Goal: Transaction & Acquisition: Purchase product/service

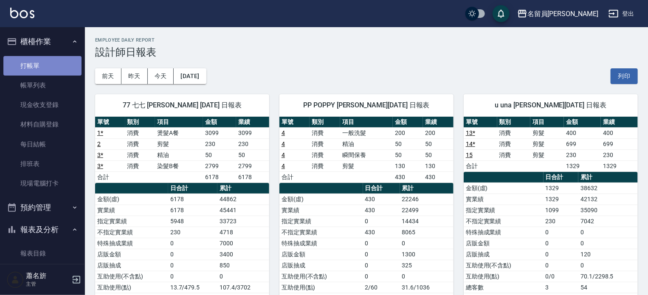
click at [64, 61] on link "打帳單" at bounding box center [42, 66] width 78 height 20
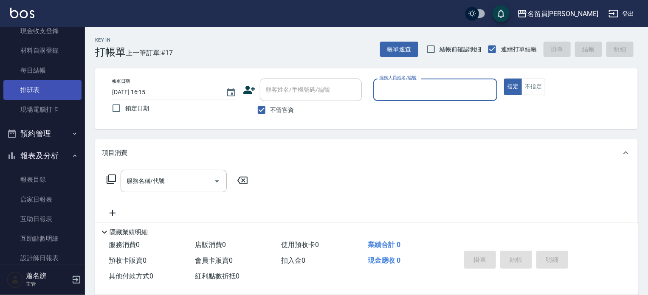
scroll to position [127, 0]
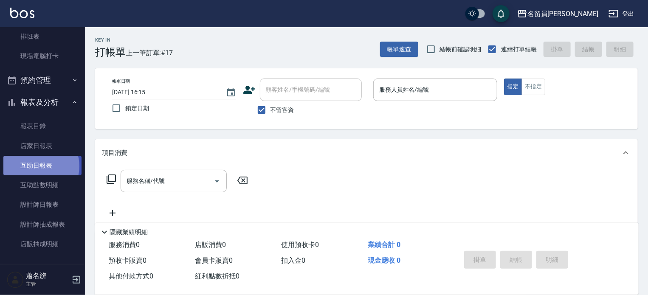
click at [38, 166] on link "互助日報表" at bounding box center [42, 166] width 78 height 20
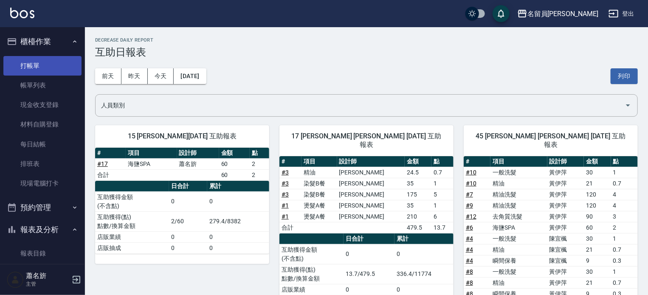
click at [51, 61] on link "打帳單" at bounding box center [42, 66] width 78 height 20
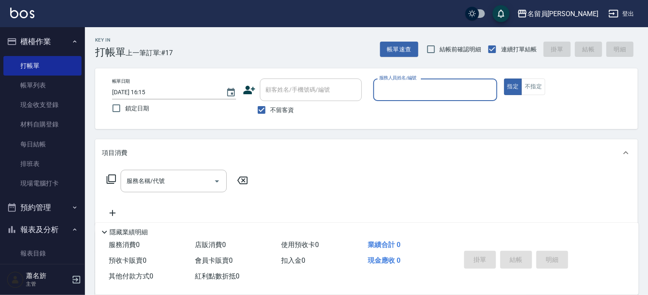
type input "ㄧ"
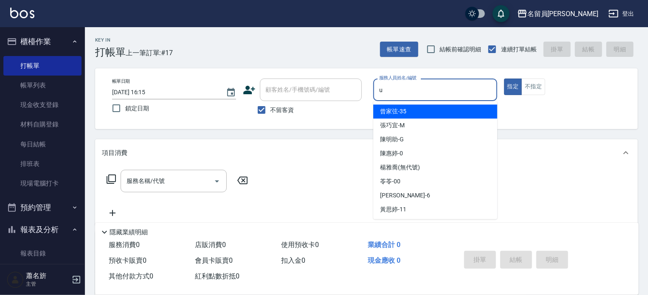
type input "una-u"
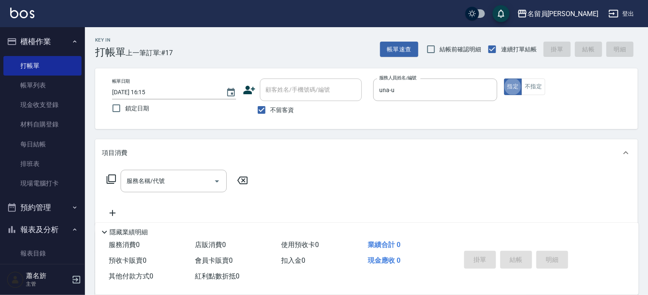
type button "true"
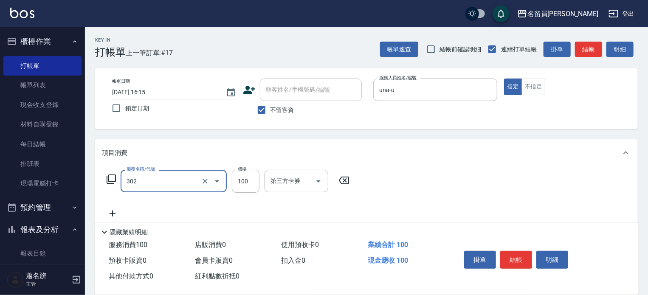
type input "剪髮(302)"
type input "250"
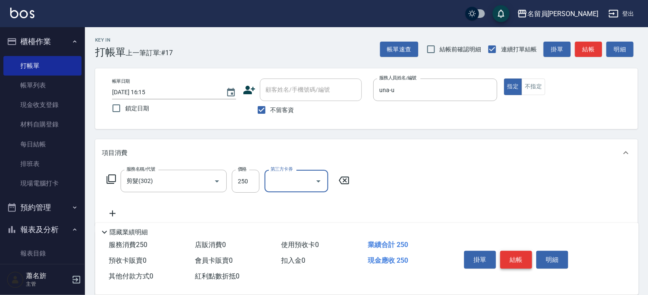
click at [525, 256] on button "結帳" at bounding box center [516, 260] width 32 height 18
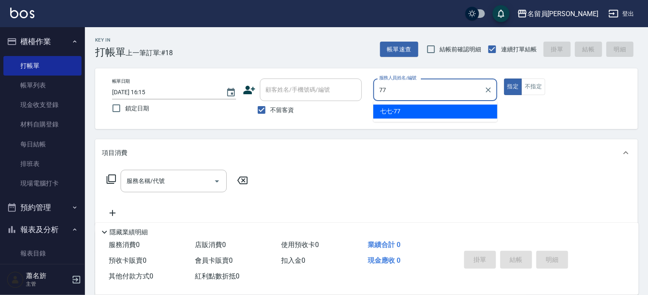
type input "七七-77"
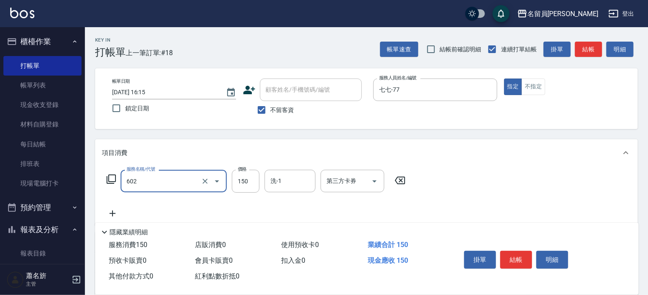
type input "一般洗髮(602)"
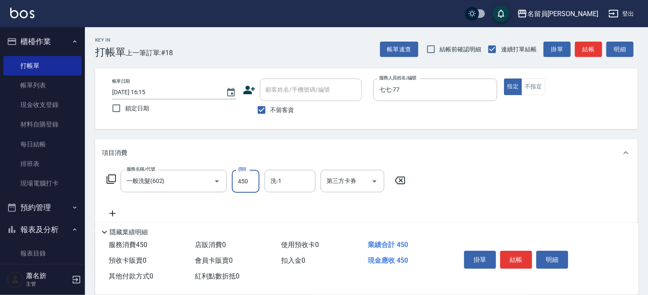
type input "450"
drag, startPoint x: 524, startPoint y: 261, endPoint x: 512, endPoint y: 249, distance: 16.8
click at [523, 261] on button "結帳" at bounding box center [516, 260] width 32 height 18
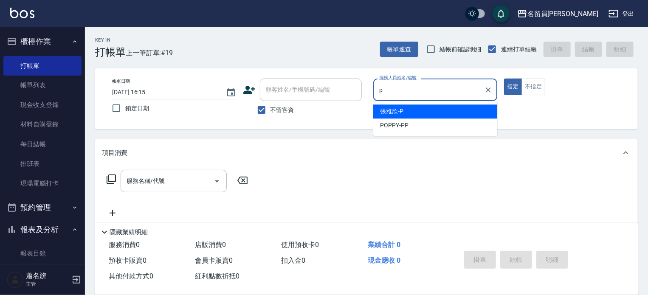
type input "[PERSON_NAME]"
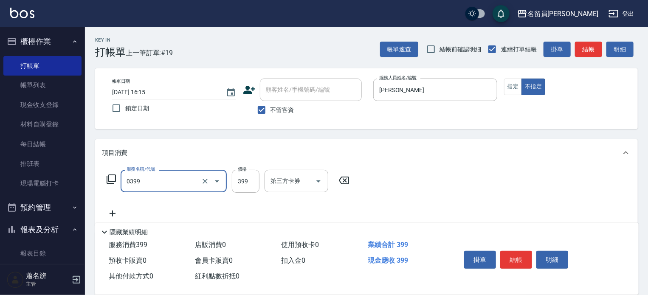
type input "海鹽SPA(0399)"
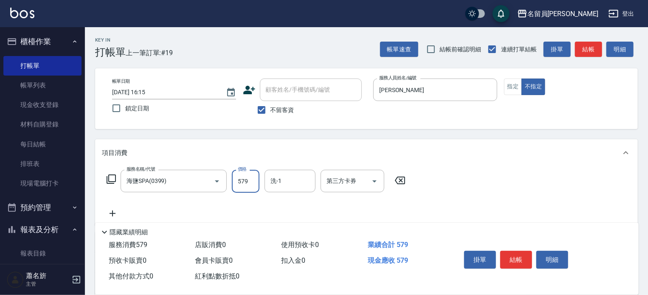
type input "579"
type input "[PERSON_NAME]-15"
drag, startPoint x: 518, startPoint y: 263, endPoint x: 517, endPoint y: 245, distance: 17.4
click at [518, 259] on button "結帳" at bounding box center [516, 260] width 32 height 18
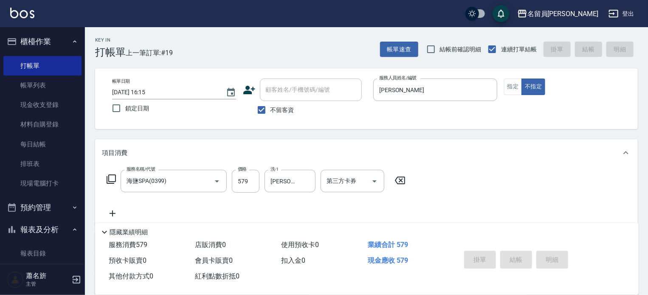
type input "[DATE] 16:16"
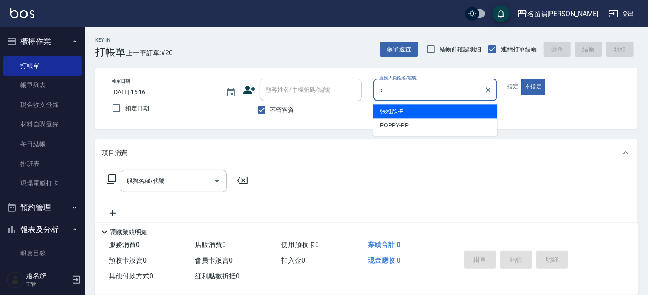
type input "[PERSON_NAME]"
type button "false"
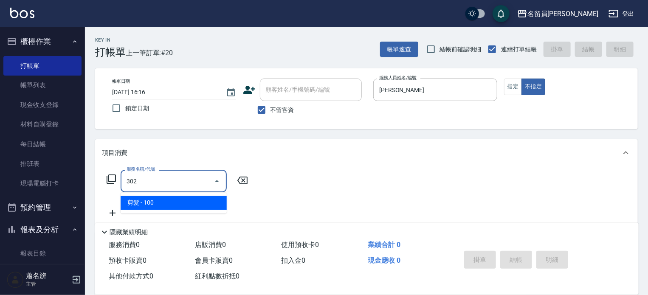
type input "剪髮(302)"
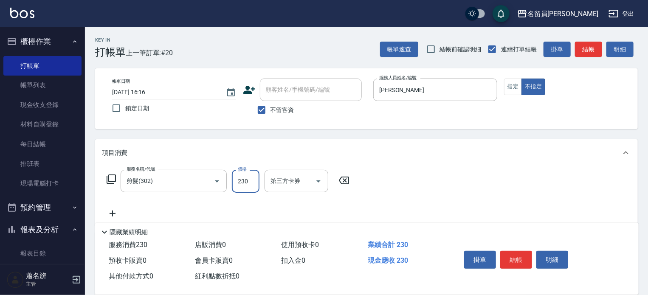
type input "230"
click at [518, 264] on button "結帳" at bounding box center [516, 260] width 32 height 18
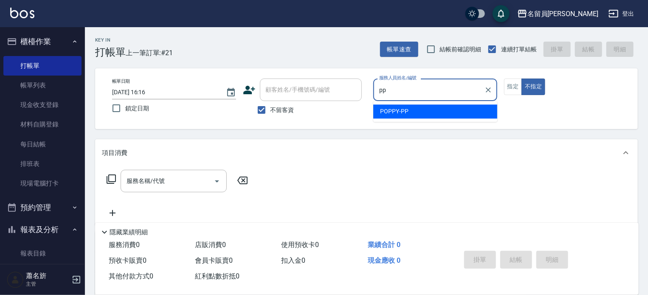
type input "POPPY-PP"
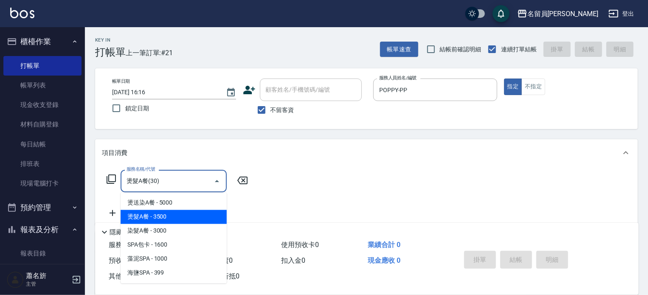
type input "燙髮A餐(30)"
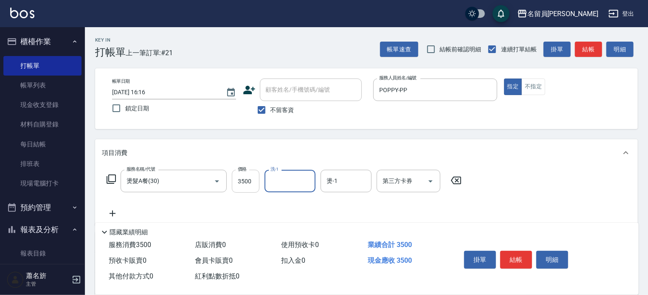
click at [246, 182] on input "3500" at bounding box center [246, 181] width 28 height 23
type input "3699"
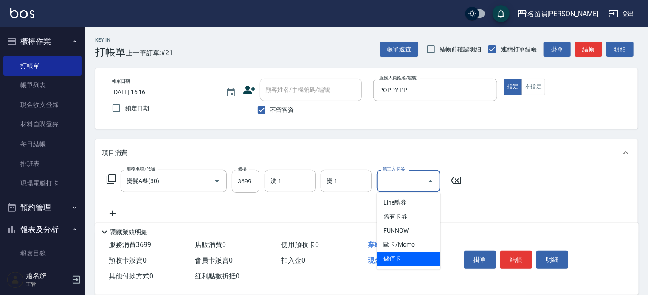
type input "儲值卡"
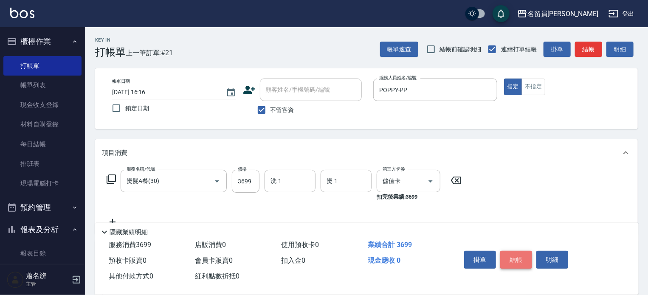
click at [519, 259] on button "結帳" at bounding box center [516, 260] width 32 height 18
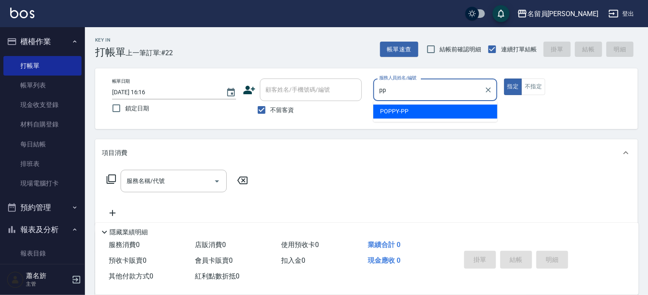
type input "POPPY-PP"
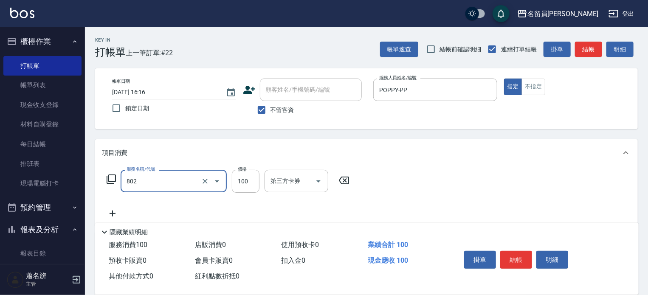
type input "VIP儲值(802)"
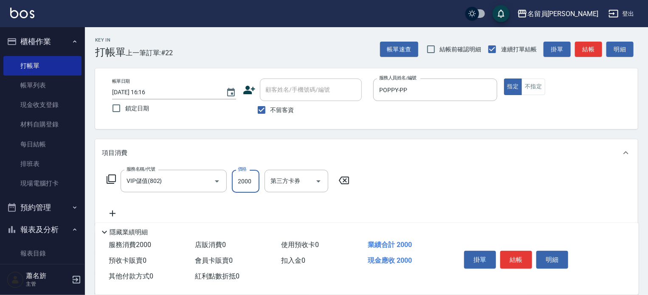
type input "2000"
click at [511, 254] on button "結帳" at bounding box center [516, 260] width 32 height 18
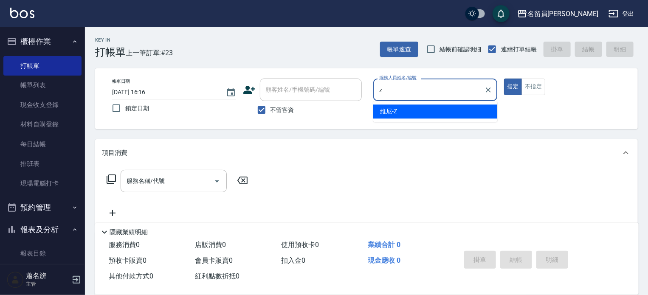
type input "維尼-Z"
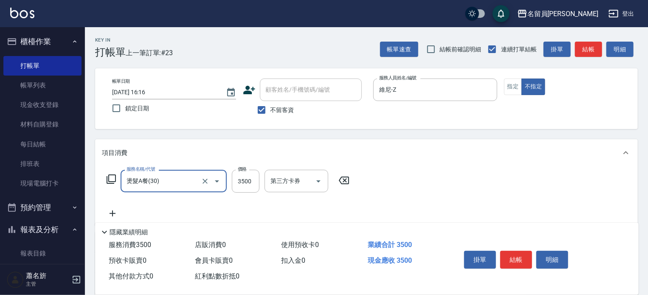
type input "燙髮A餐(30)"
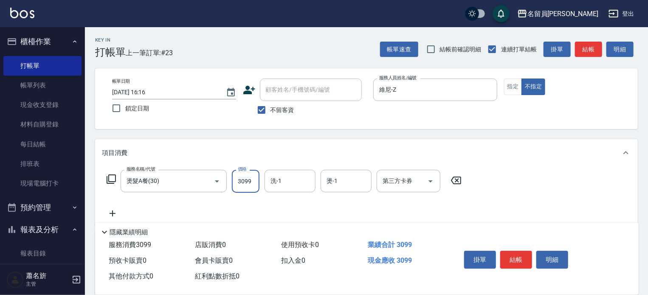
type input "3099"
type input "[PERSON_NAME]-45"
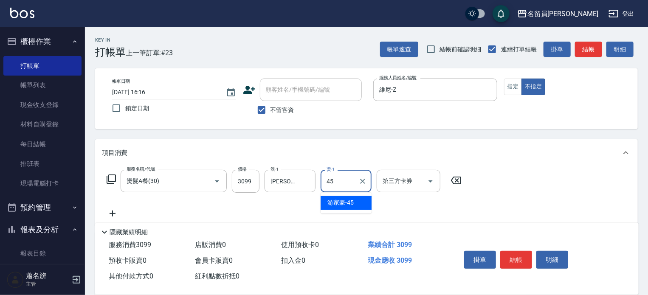
type input "[PERSON_NAME]-45"
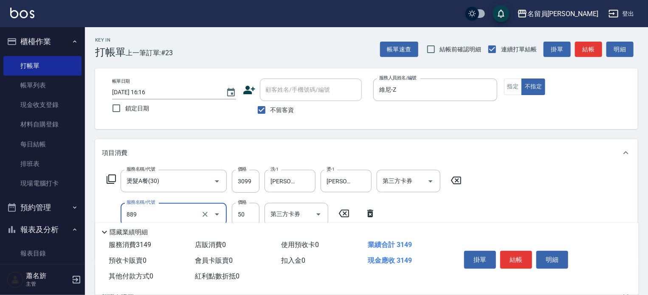
type input "精油(889)"
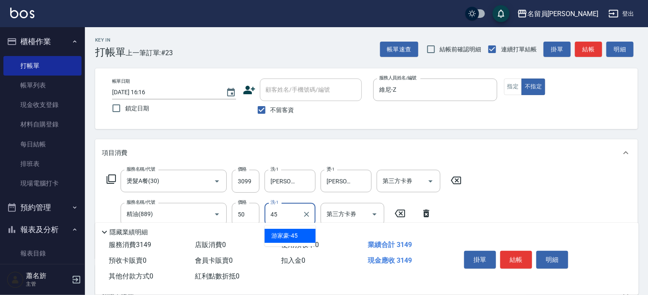
type input "[PERSON_NAME]-45"
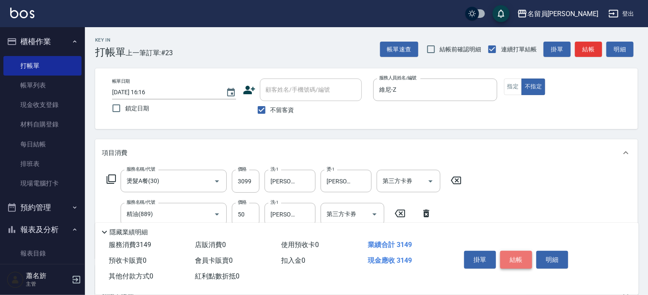
click at [528, 251] on button "結帳" at bounding box center [516, 260] width 32 height 18
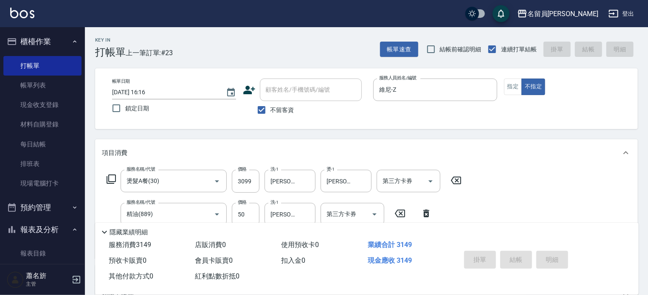
type input "[DATE] 16:17"
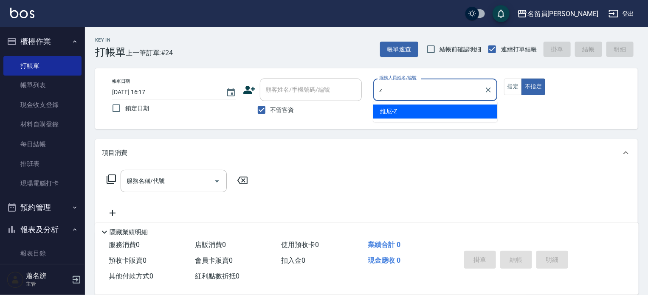
type input "維尼-Z"
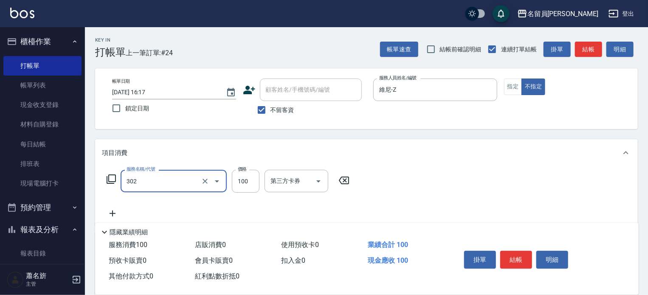
type input "剪髮(302)"
type input "380"
click at [505, 256] on button "結帳" at bounding box center [516, 260] width 32 height 18
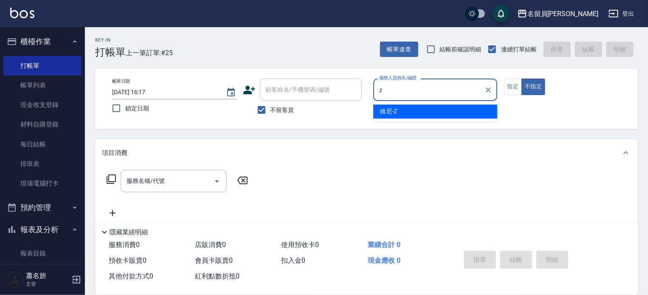
type input "維尼-Z"
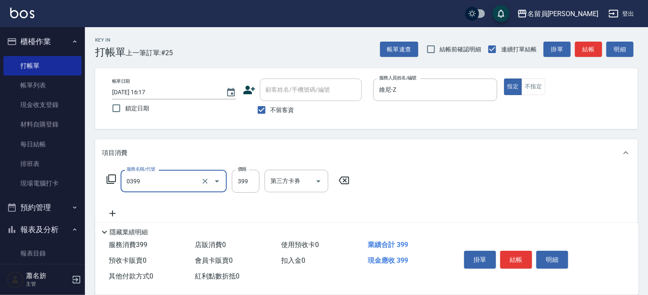
type input "海鹽SPA(0399)"
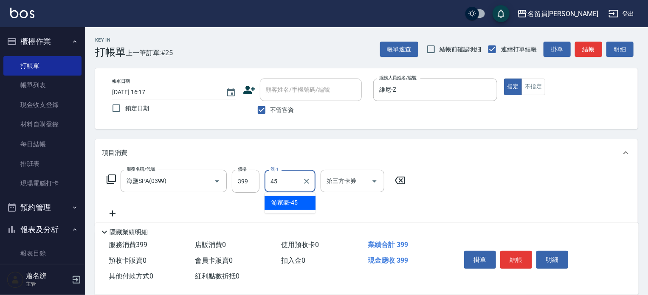
type input "[PERSON_NAME]-45"
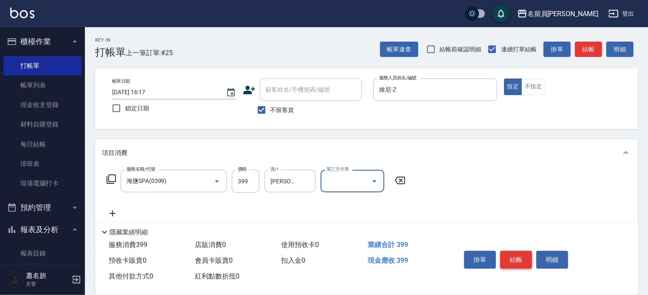
drag, startPoint x: 506, startPoint y: 254, endPoint x: 513, endPoint y: 250, distance: 7.8
click at [506, 254] on button "結帳" at bounding box center [516, 260] width 32 height 18
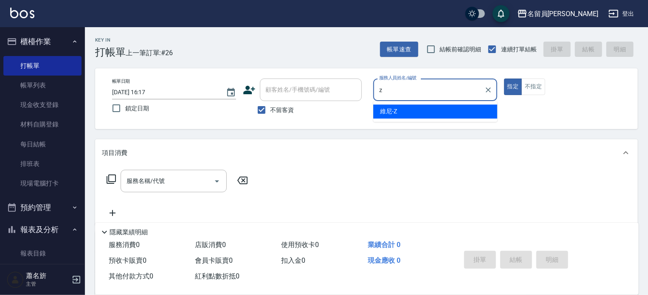
type input "維尼-Z"
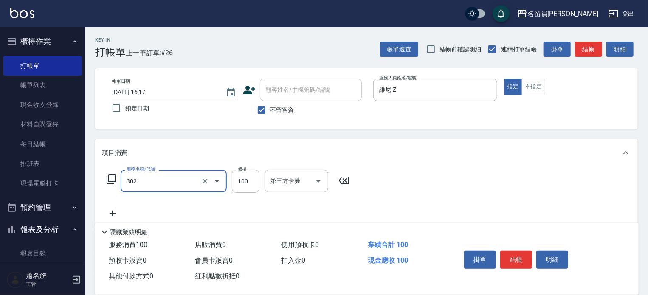
type input "剪髮(302)"
type input "250"
click at [519, 261] on button "結帳" at bounding box center [516, 260] width 32 height 18
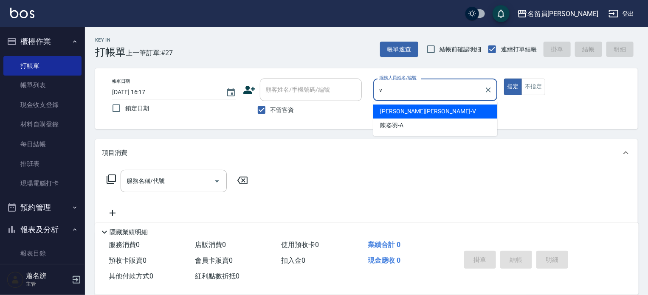
type input "[PERSON_NAME][PERSON_NAME]-V"
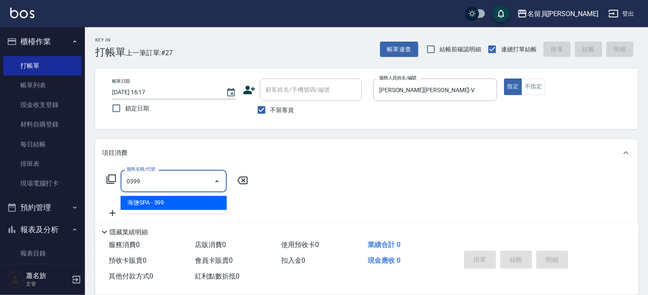
type input "海鹽SPA(0399)"
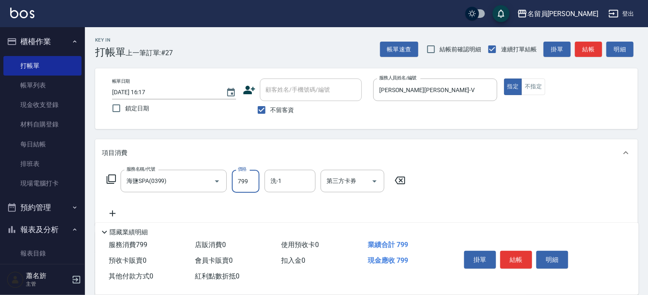
type input "799"
type input "[PERSON_NAME]-15"
click at [523, 254] on button "結帳" at bounding box center [516, 260] width 32 height 18
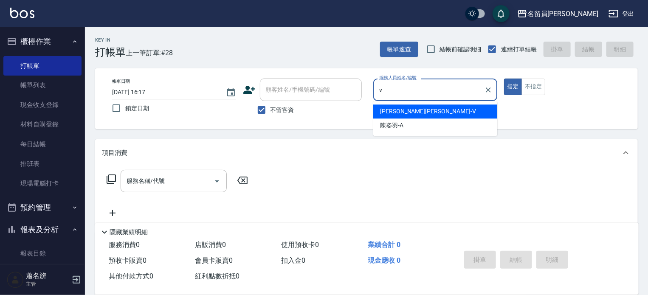
type input "[PERSON_NAME][PERSON_NAME]-V"
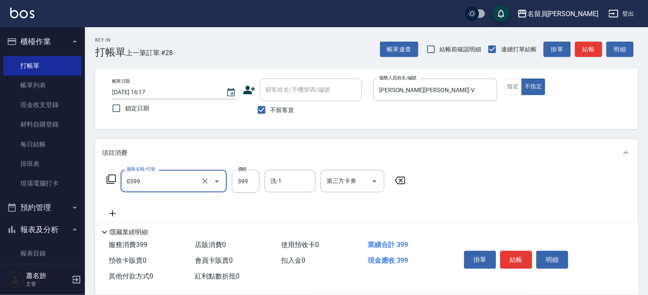
type input "海鹽SPA(0399)"
type input "499"
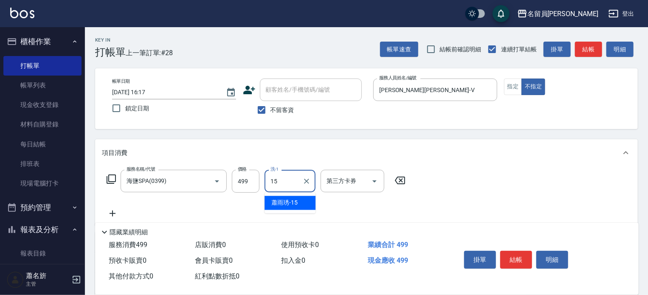
type input "[PERSON_NAME]-15"
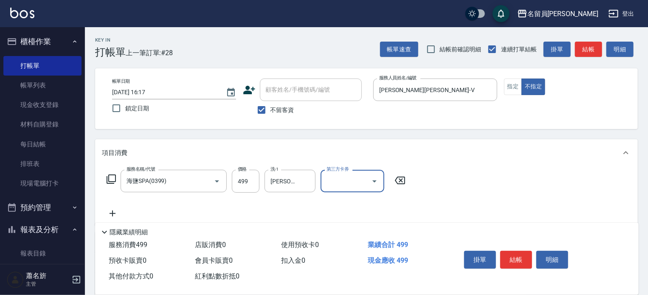
click at [507, 255] on button "結帳" at bounding box center [516, 260] width 32 height 18
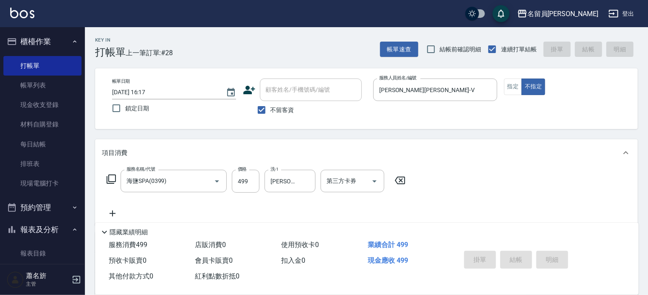
type input "[DATE] 16:18"
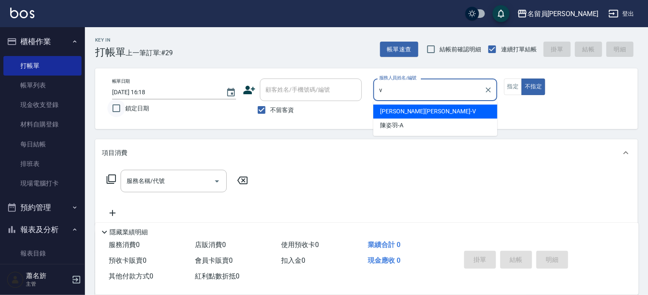
type input "[PERSON_NAME][PERSON_NAME]-V"
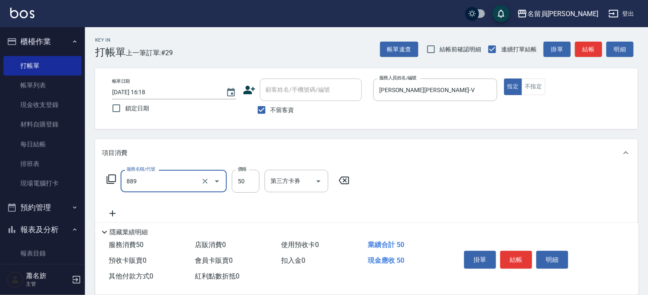
type input "精油(889)"
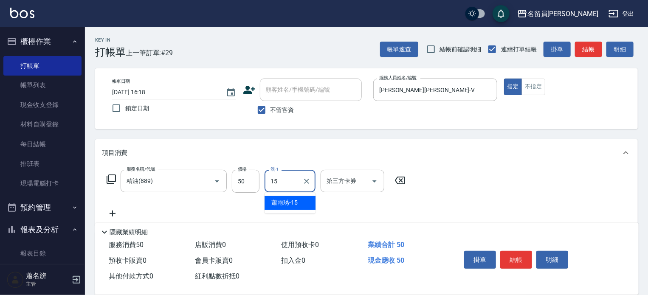
type input "[PERSON_NAME]-15"
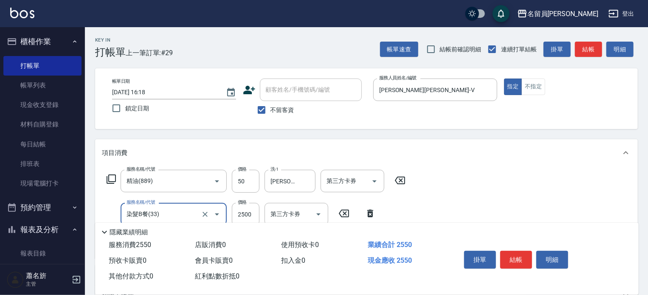
type input "染髮B餐(33)"
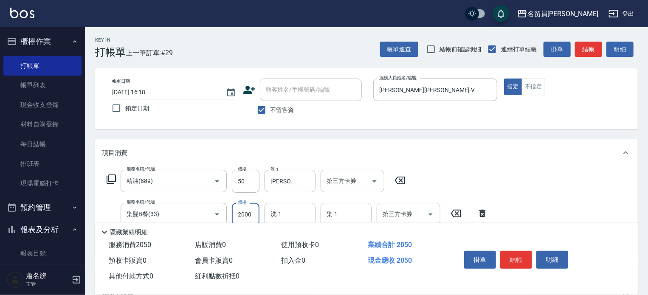
type input "2000"
type input "[PERSON_NAME]-15"
click at [309, 215] on icon "Clear" at bounding box center [306, 214] width 8 height 8
type input "去角質洗髮(499)"
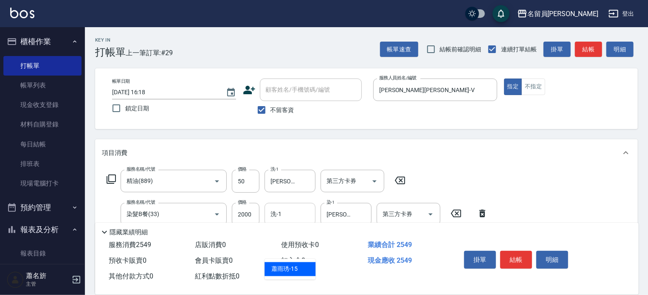
type input "[PERSON_NAME]-15"
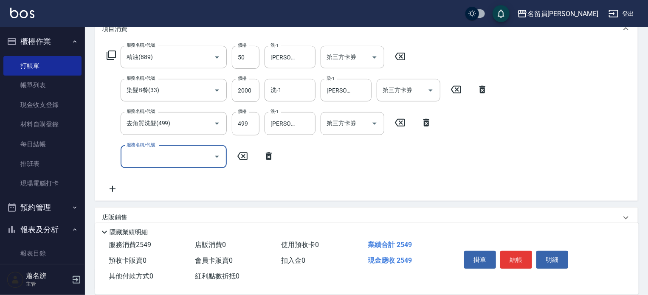
scroll to position [127, 0]
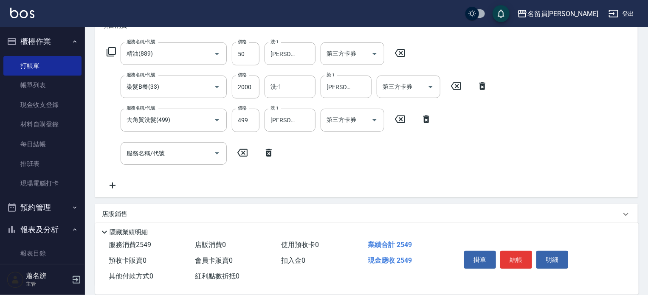
click at [112, 54] on icon at bounding box center [111, 51] width 9 height 9
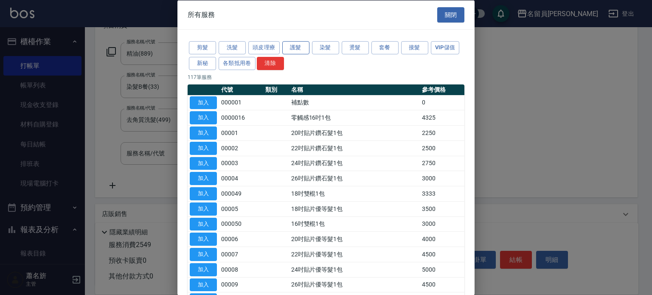
click at [306, 45] on button "護髮" at bounding box center [295, 47] width 27 height 13
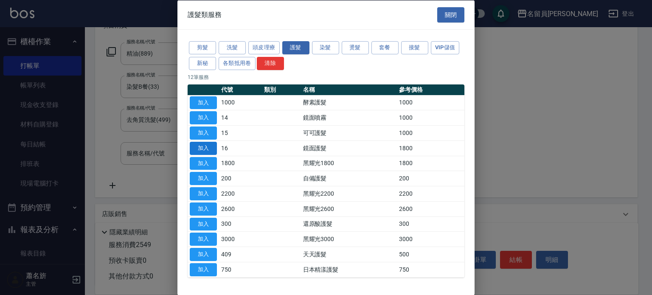
click at [205, 147] on button "加入" at bounding box center [203, 147] width 27 height 13
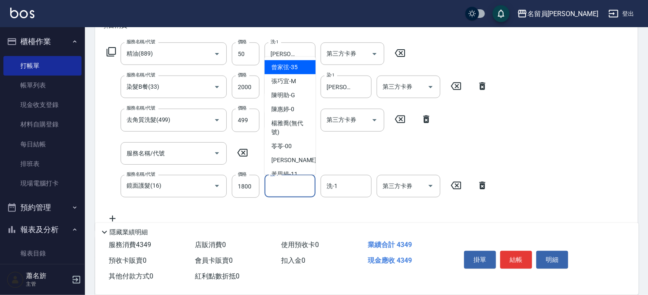
click at [302, 188] on input "護-1" at bounding box center [289, 186] width 43 height 15
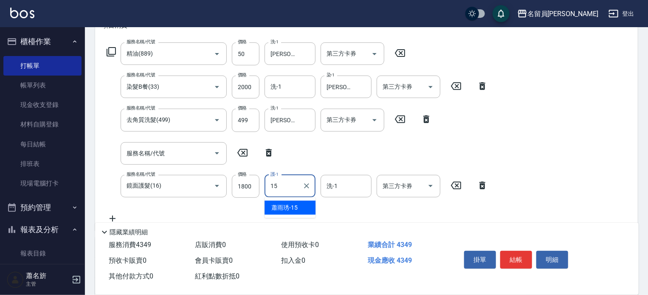
type input "[PERSON_NAME]-15"
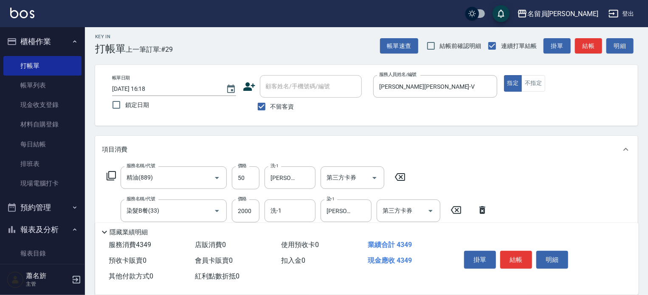
scroll to position [0, 0]
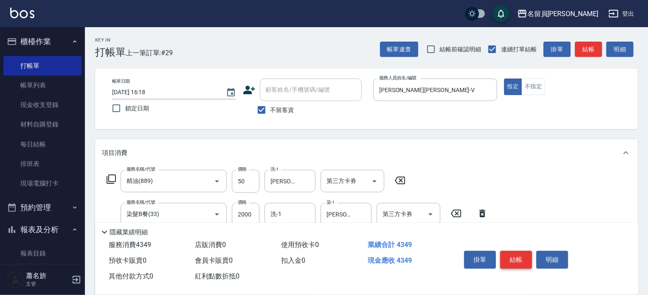
click at [519, 256] on button "結帳" at bounding box center [516, 260] width 32 height 18
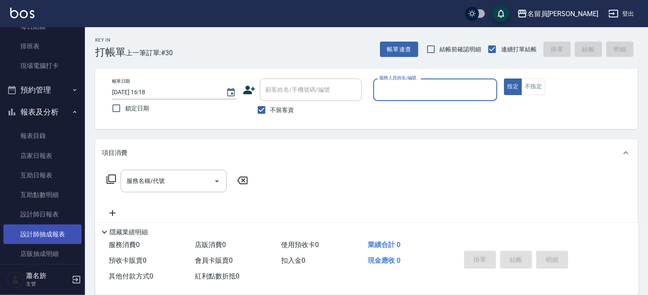
scroll to position [170, 0]
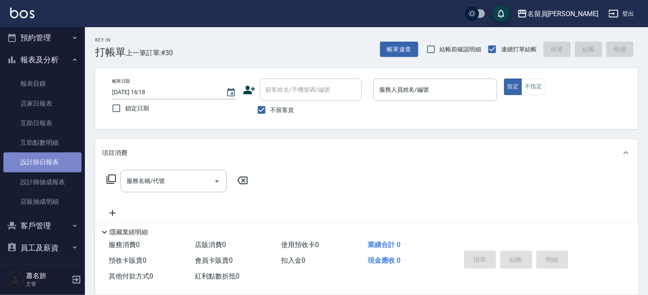
click at [59, 163] on link "設計師日報表" at bounding box center [42, 162] width 78 height 20
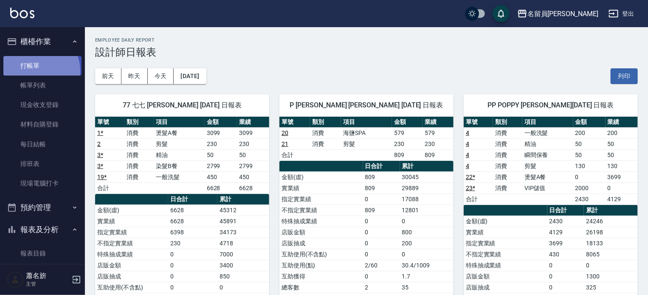
click at [33, 71] on link "打帳單" at bounding box center [42, 66] width 78 height 20
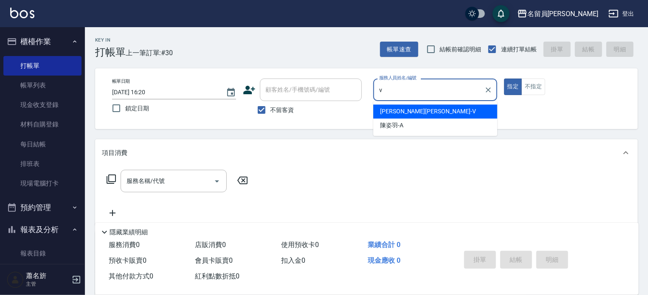
type input "[PERSON_NAME][PERSON_NAME]-V"
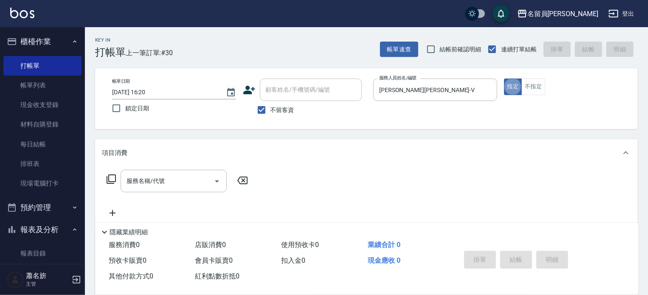
type button "true"
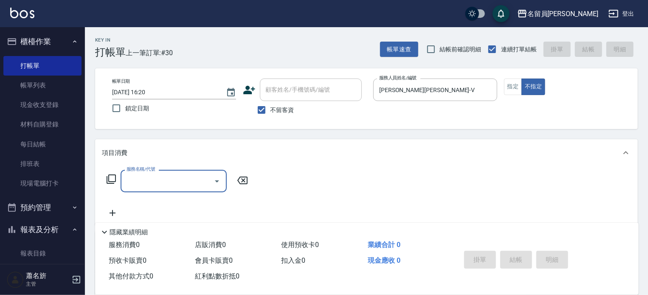
type input "5"
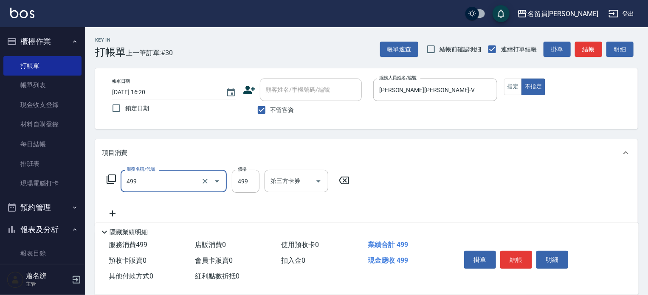
type input "去角質洗髮(499)"
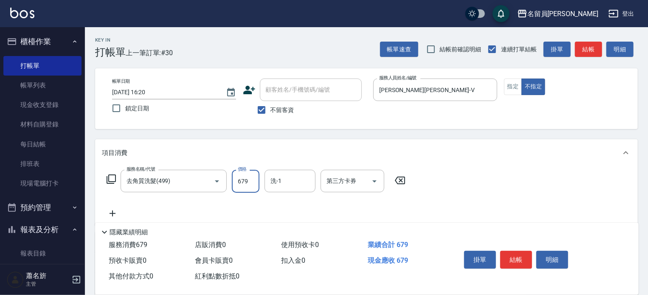
type input "679"
type input "[PERSON_NAME]-15"
click at [520, 261] on button "結帳" at bounding box center [516, 260] width 32 height 18
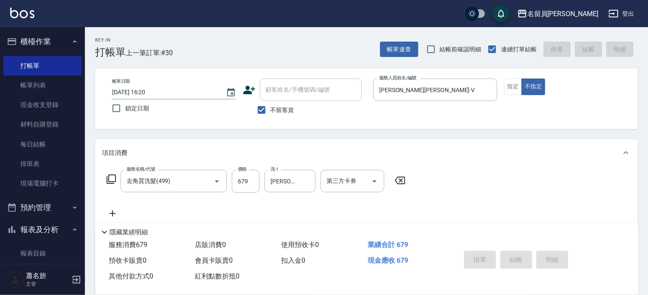
type input "[DATE] 16:27"
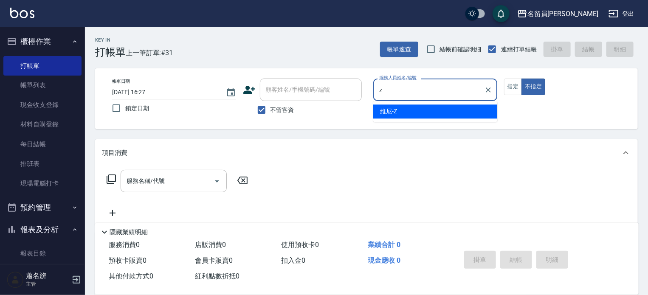
type input "維尼-Z"
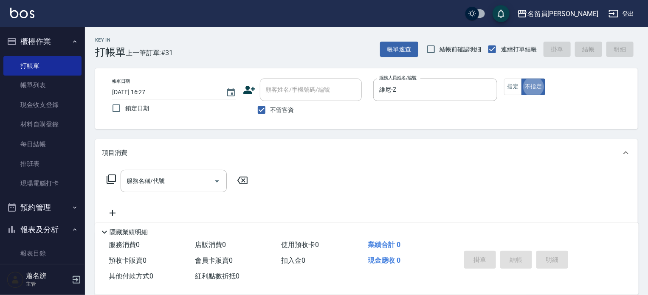
type button "false"
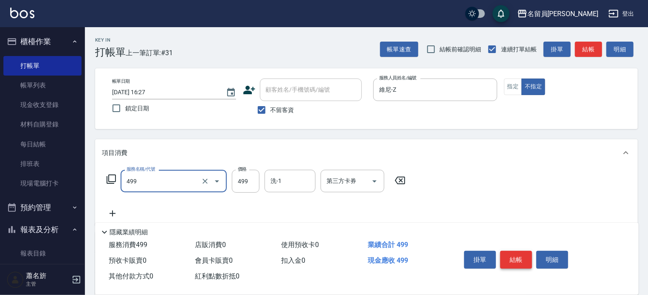
type input "去角質洗髮(499)"
type input "679"
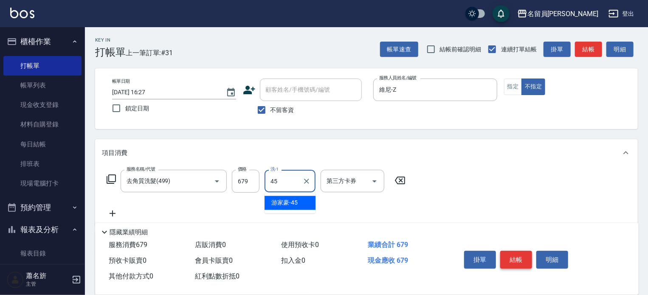
type input "[PERSON_NAME]-45"
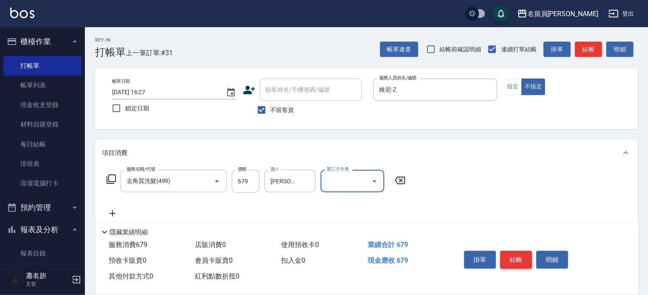
click at [522, 259] on button "結帳" at bounding box center [516, 260] width 32 height 18
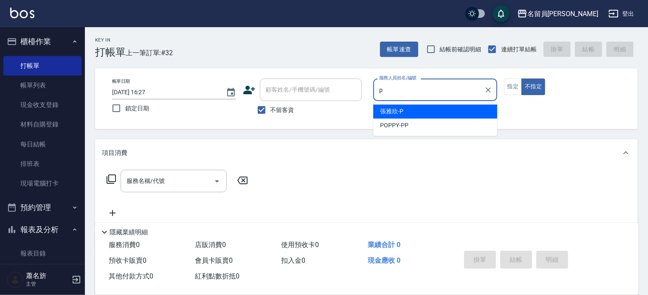
type input "[PERSON_NAME]"
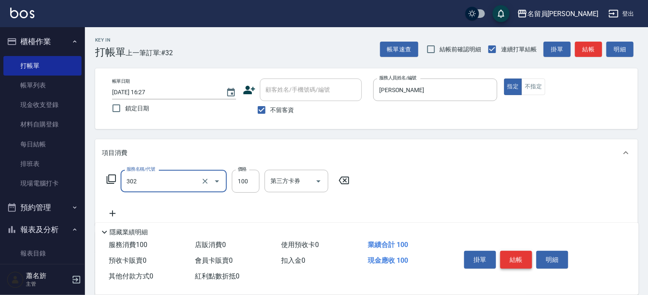
type input "剪髮(302)"
type input "699"
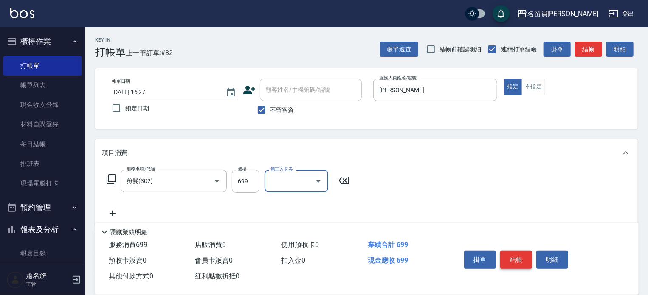
click at [521, 251] on button "結帳" at bounding box center [516, 260] width 32 height 18
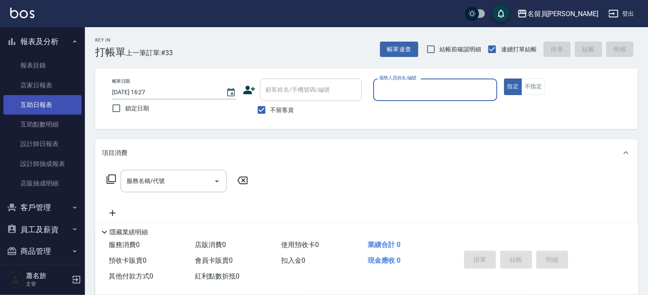
scroll to position [170, 0]
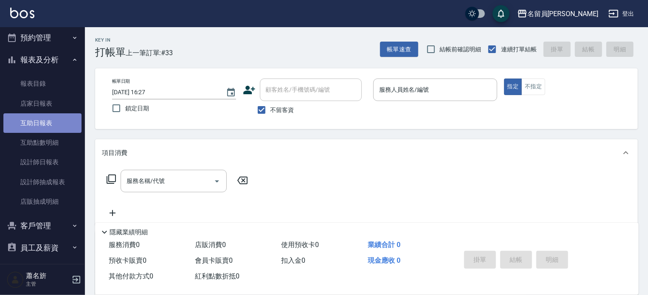
click at [58, 128] on link "互助日報表" at bounding box center [42, 123] width 78 height 20
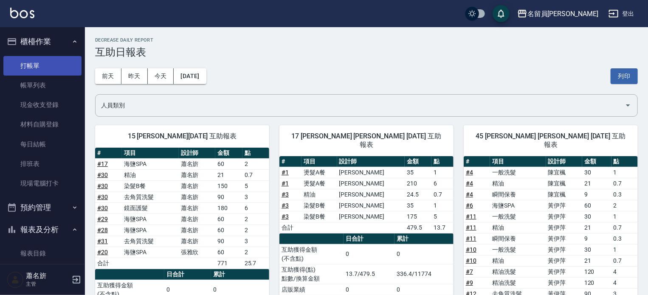
click at [55, 64] on link "打帳單" at bounding box center [42, 66] width 78 height 20
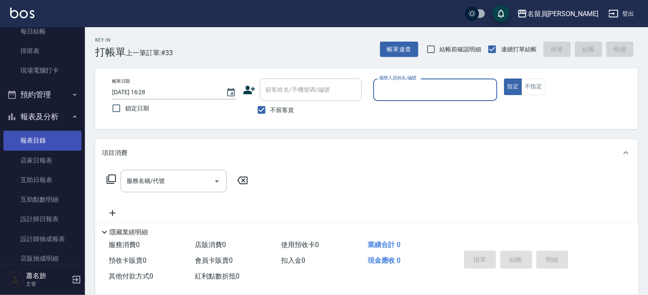
scroll to position [127, 0]
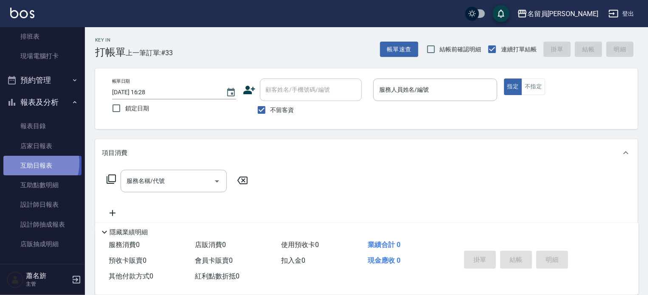
click at [28, 163] on link "互助日報表" at bounding box center [42, 166] width 78 height 20
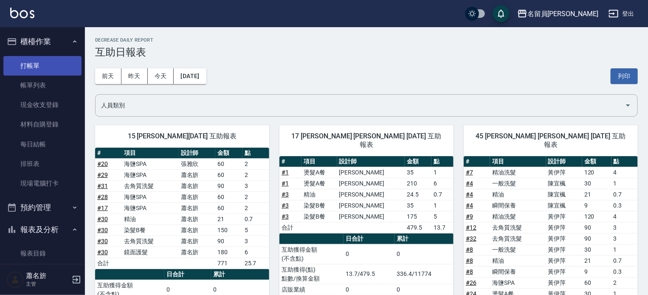
click at [22, 64] on link "打帳單" at bounding box center [42, 66] width 78 height 20
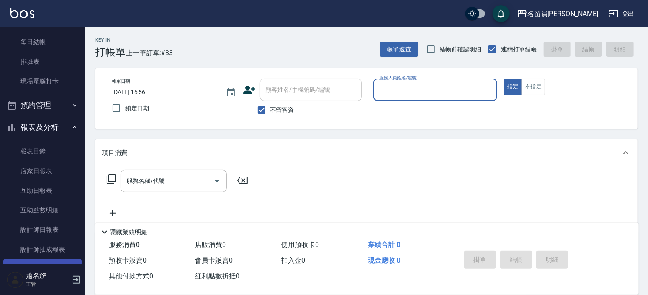
scroll to position [170, 0]
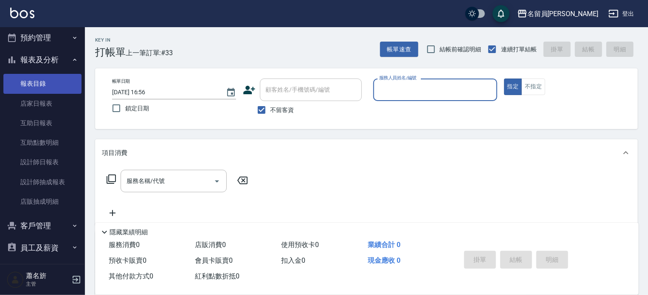
click at [41, 86] on link "報表目錄" at bounding box center [42, 84] width 78 height 20
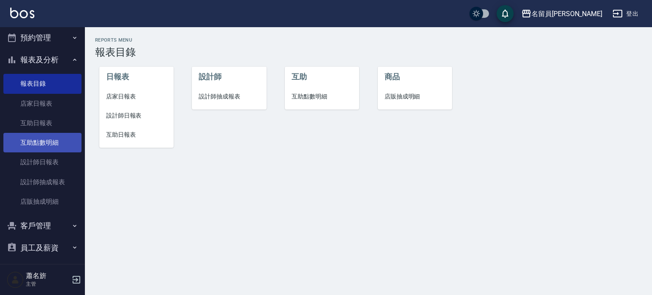
click at [42, 143] on link "互助點數明細" at bounding box center [42, 143] width 78 height 20
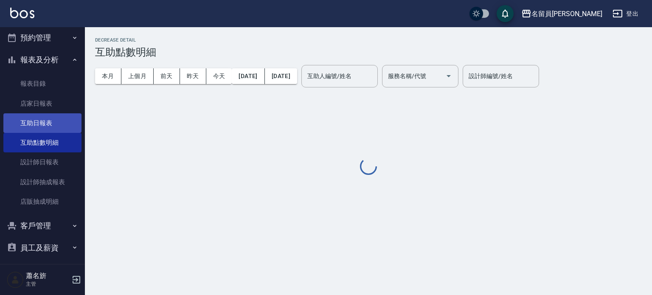
click at [45, 123] on link "互助日報表" at bounding box center [42, 123] width 78 height 20
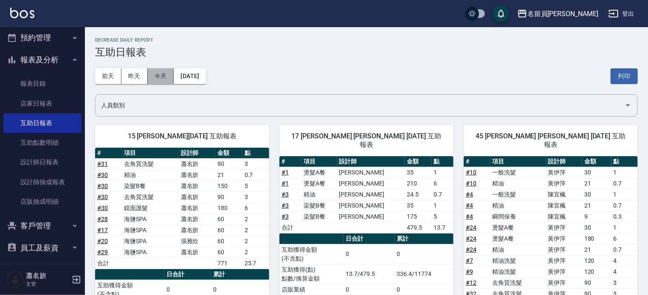
click at [157, 69] on button "今天" at bounding box center [161, 76] width 26 height 16
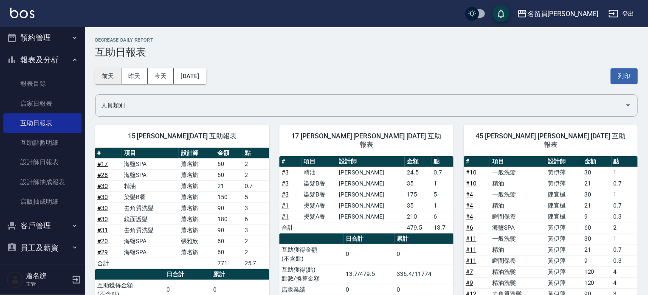
drag, startPoint x: 105, startPoint y: 76, endPoint x: 104, endPoint y: 70, distance: 7.0
click at [105, 76] on button "前天" at bounding box center [108, 76] width 26 height 16
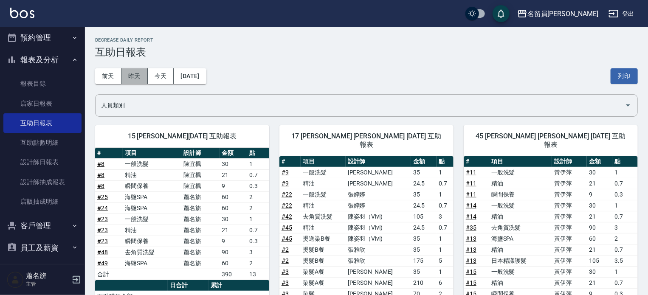
click at [136, 79] on button "昨天" at bounding box center [134, 76] width 26 height 16
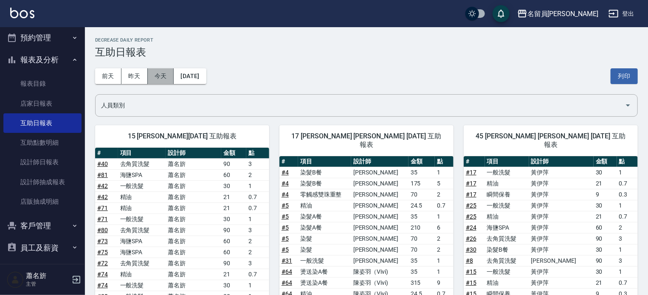
click at [161, 79] on button "今天" at bounding box center [161, 76] width 26 height 16
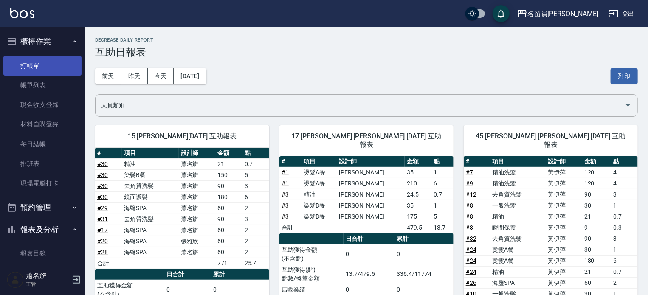
click at [29, 68] on link "打帳單" at bounding box center [42, 66] width 78 height 20
